Goal: Task Accomplishment & Management: Manage account settings

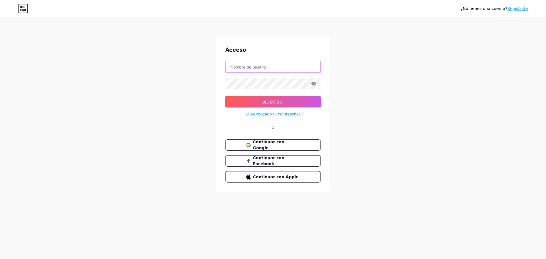
click at [267, 68] on input "text" at bounding box center [272, 66] width 95 height 11
type input "[EMAIL_ADDRESS][PERSON_NAME][DOMAIN_NAME]"
click at [225, 96] on button "Acceso" at bounding box center [273, 101] width 96 height 11
type input "[EMAIL_ADDRESS][PERSON_NAME][DOMAIN_NAME]"
click at [261, 101] on button "Acceso" at bounding box center [273, 101] width 96 height 11
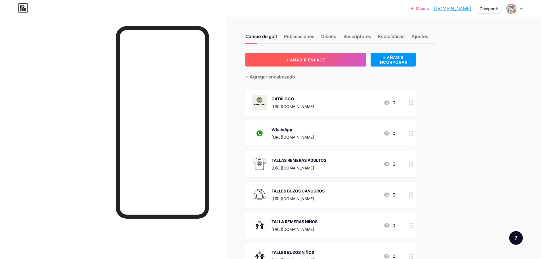
click at [305, 57] on button "+ AÑADIR ENLACE" at bounding box center [306, 60] width 121 height 14
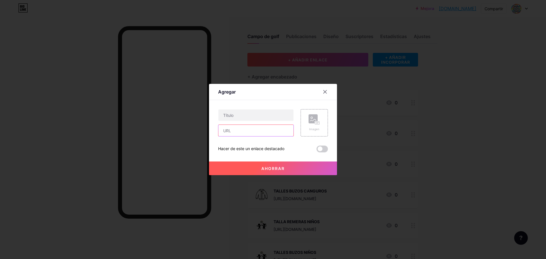
click at [266, 130] on input "text" at bounding box center [255, 130] width 75 height 11
paste input "https://drive.google.com/file/d/1Vsg2VmEAB9CMuZGzv2rKJWNpIms2Dy-l/view?usp=shar…"
type input "https://drive.google.com/file/d/1Vsg2VmEAB9CMuZGzv2rKJWNpIms2Dy-l/view?usp=shar…"
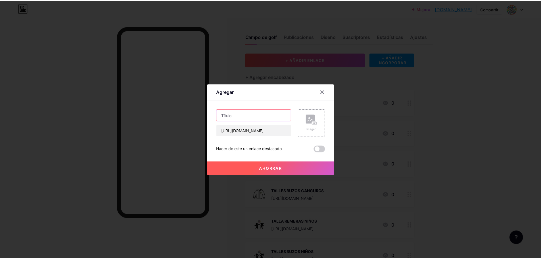
scroll to position [0, 0]
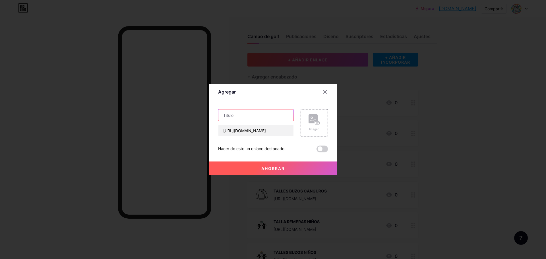
click at [263, 116] on input "text" at bounding box center [255, 114] width 75 height 11
type input "c"
type input "vasitos con vinilo catalogo"
click at [316, 125] on div "Imagen" at bounding box center [313, 122] width 11 height 17
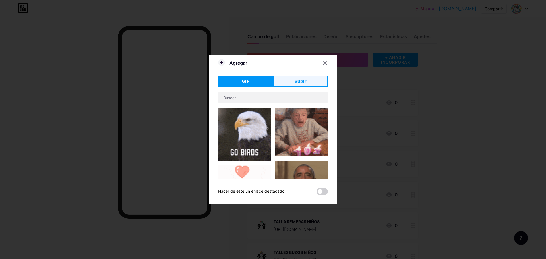
click at [291, 82] on button "Subir" at bounding box center [300, 81] width 55 height 11
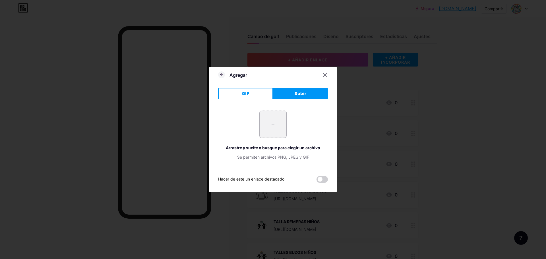
click at [276, 130] on input "file" at bounding box center [272, 124] width 27 height 27
type input "C:\fakepath\WhatsApp Image 2025-09-15 at 7.08.32 PM.jpeg"
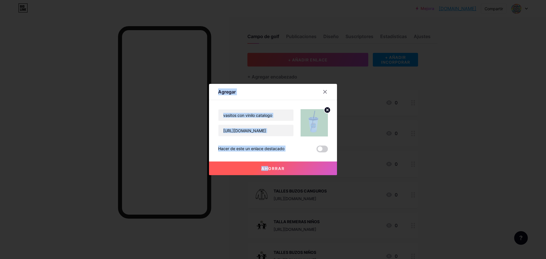
drag, startPoint x: 274, startPoint y: 176, endPoint x: 266, endPoint y: 169, distance: 9.9
click at [266, 169] on div "Agregar Contenido YouTube Reproduce videos de YouTube sin salir de tu página. A…" at bounding box center [273, 129] width 546 height 259
click at [266, 169] on font "Ahorrar" at bounding box center [272, 168] width 23 height 5
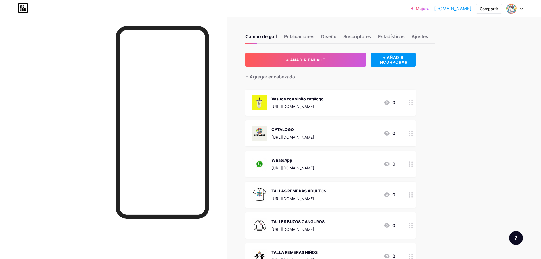
drag, startPoint x: 357, startPoint y: 98, endPoint x: 354, endPoint y: 136, distance: 38.2
click at [354, 136] on span "Vasitos con vinilo catálogo https://drive.google.com/file/d/1Vsg2VmEAB9CMuZGzv2…" at bounding box center [331, 225] width 171 height 270
click at [419, 98] on div "+ AÑADIR ENLACE + AÑADIR INCORPORAR + Agregar encabezado Vasitos con vinilo cat…" at bounding box center [341, 225] width 190 height 344
